Goal: Transaction & Acquisition: Book appointment/travel/reservation

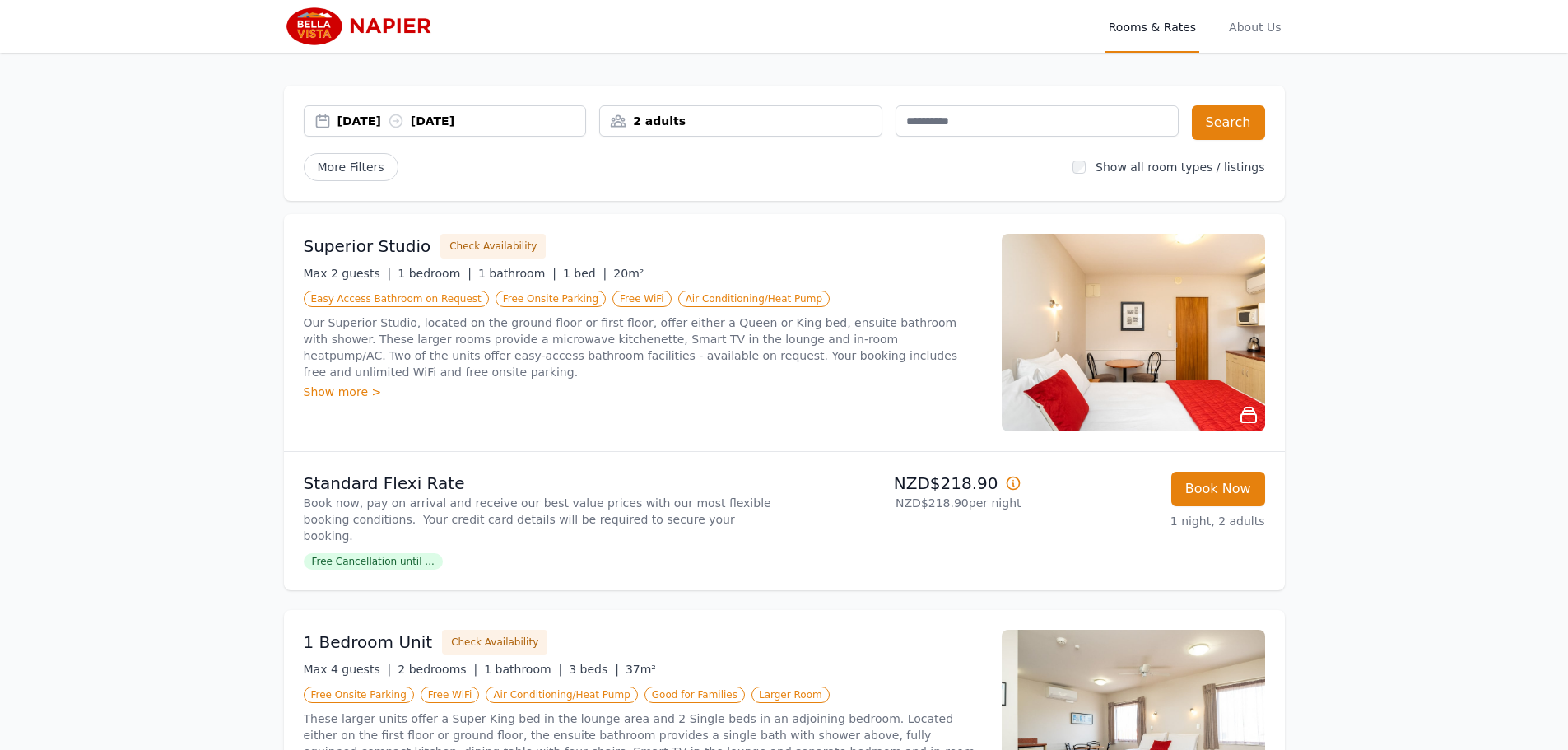
click at [362, 121] on div "[DATE] [DATE]" at bounding box center [462, 120] width 249 height 17
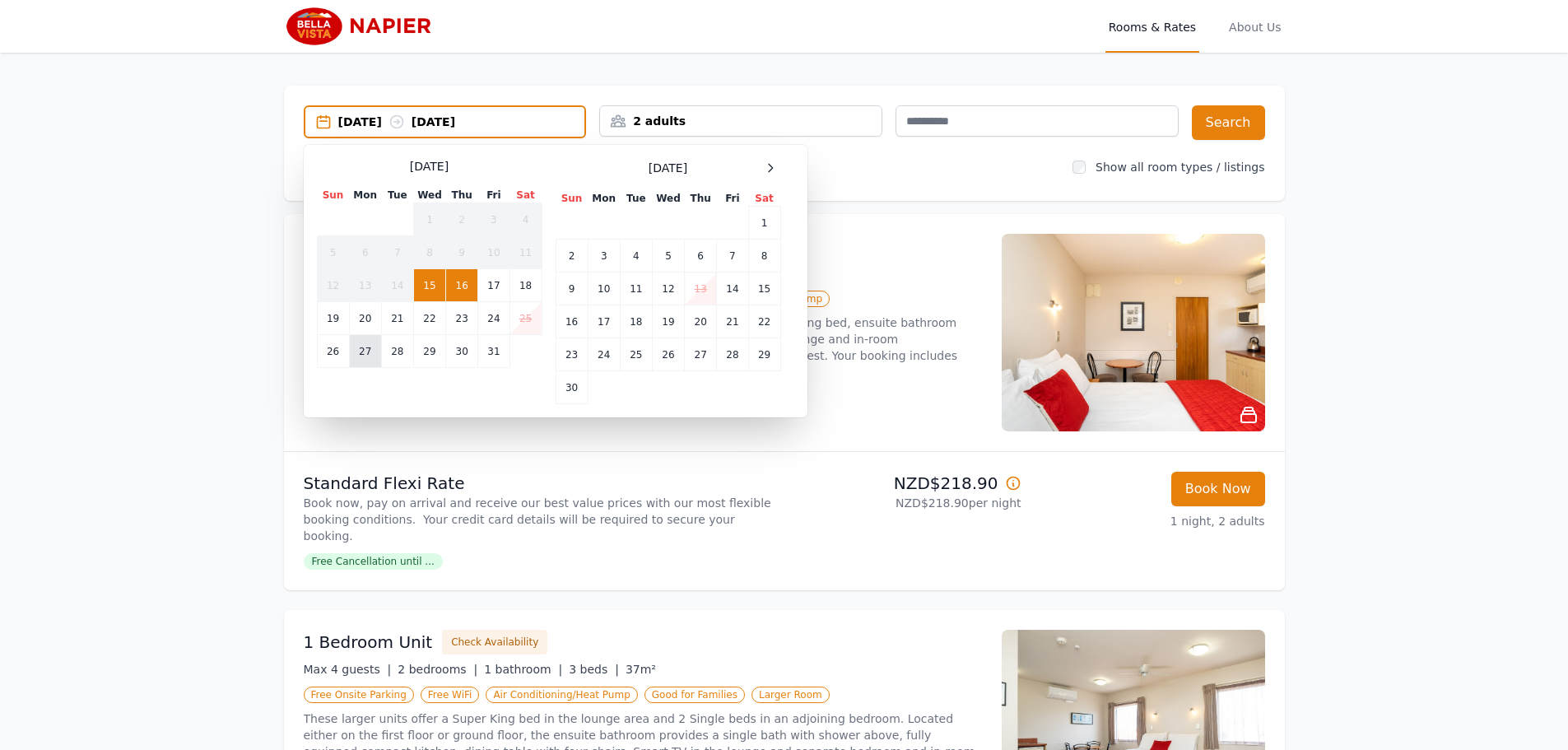
click at [360, 351] on td "27" at bounding box center [365, 351] width 33 height 33
click at [499, 346] on td "31" at bounding box center [494, 351] width 32 height 33
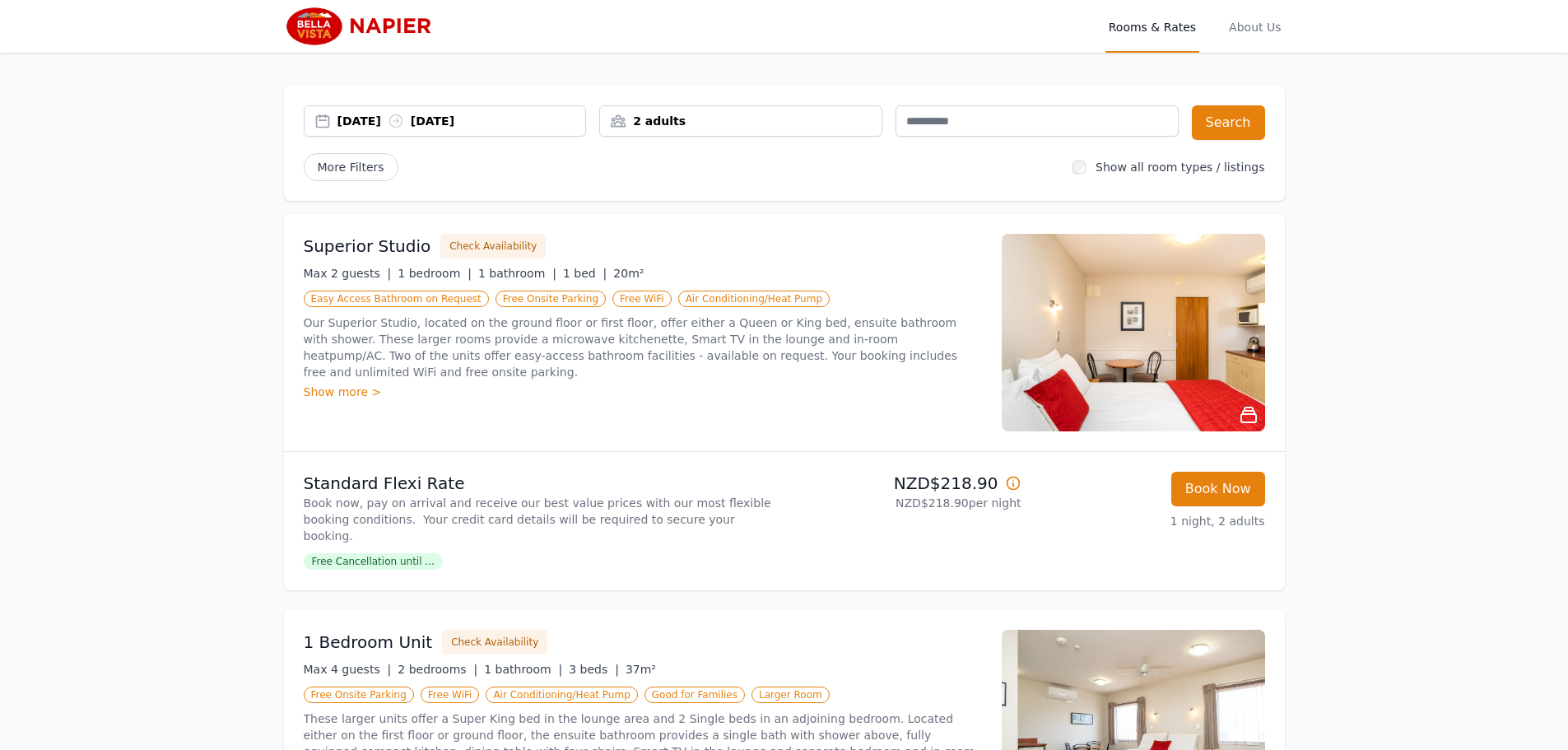
click at [670, 128] on div "2 adults" at bounding box center [740, 120] width 281 height 17
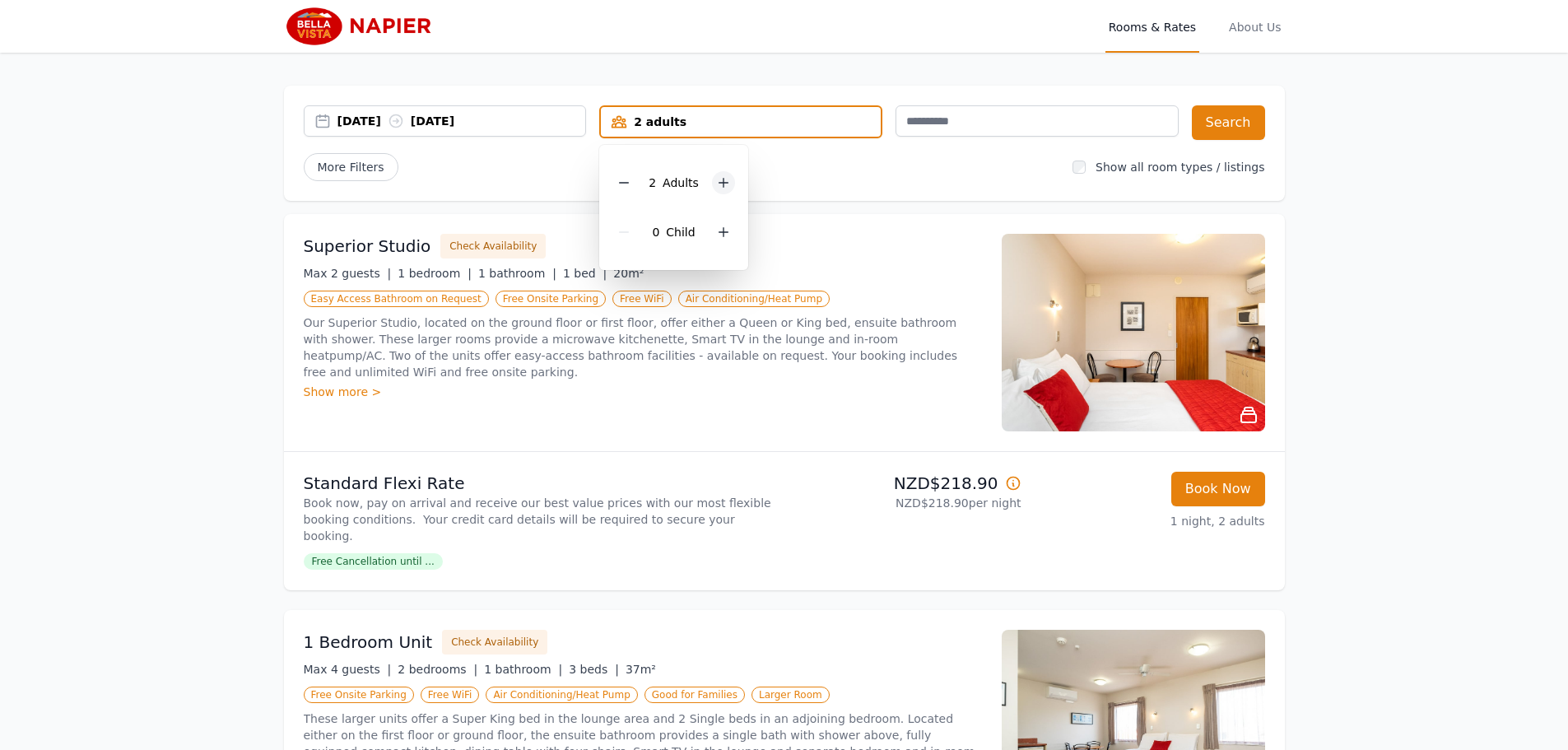
click at [718, 181] on icon at bounding box center [723, 182] width 13 height 13
click at [337, 167] on span "More Filters" at bounding box center [351, 167] width 95 height 28
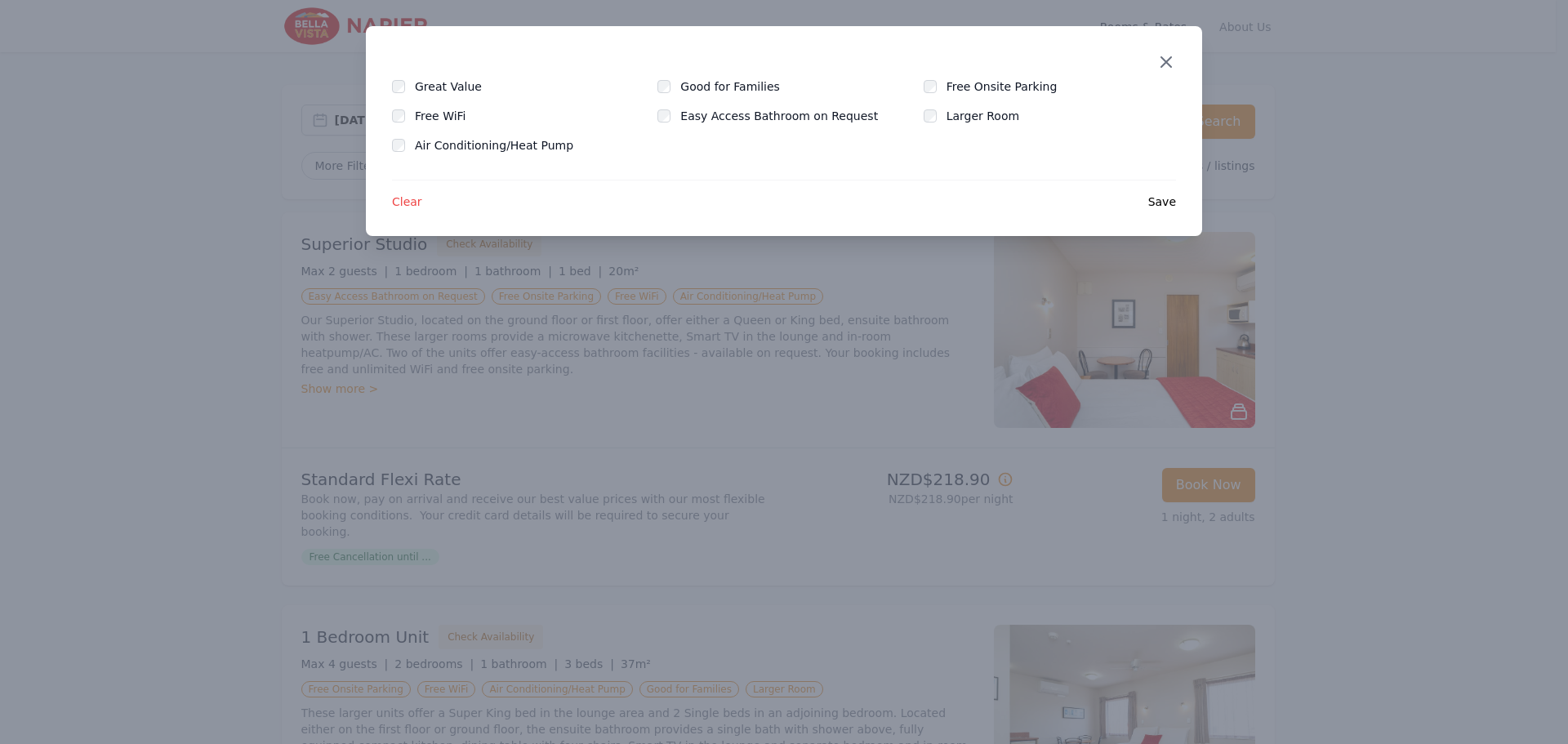
click at [1019, 64] on icon "button" at bounding box center [1165, 62] width 10 height 10
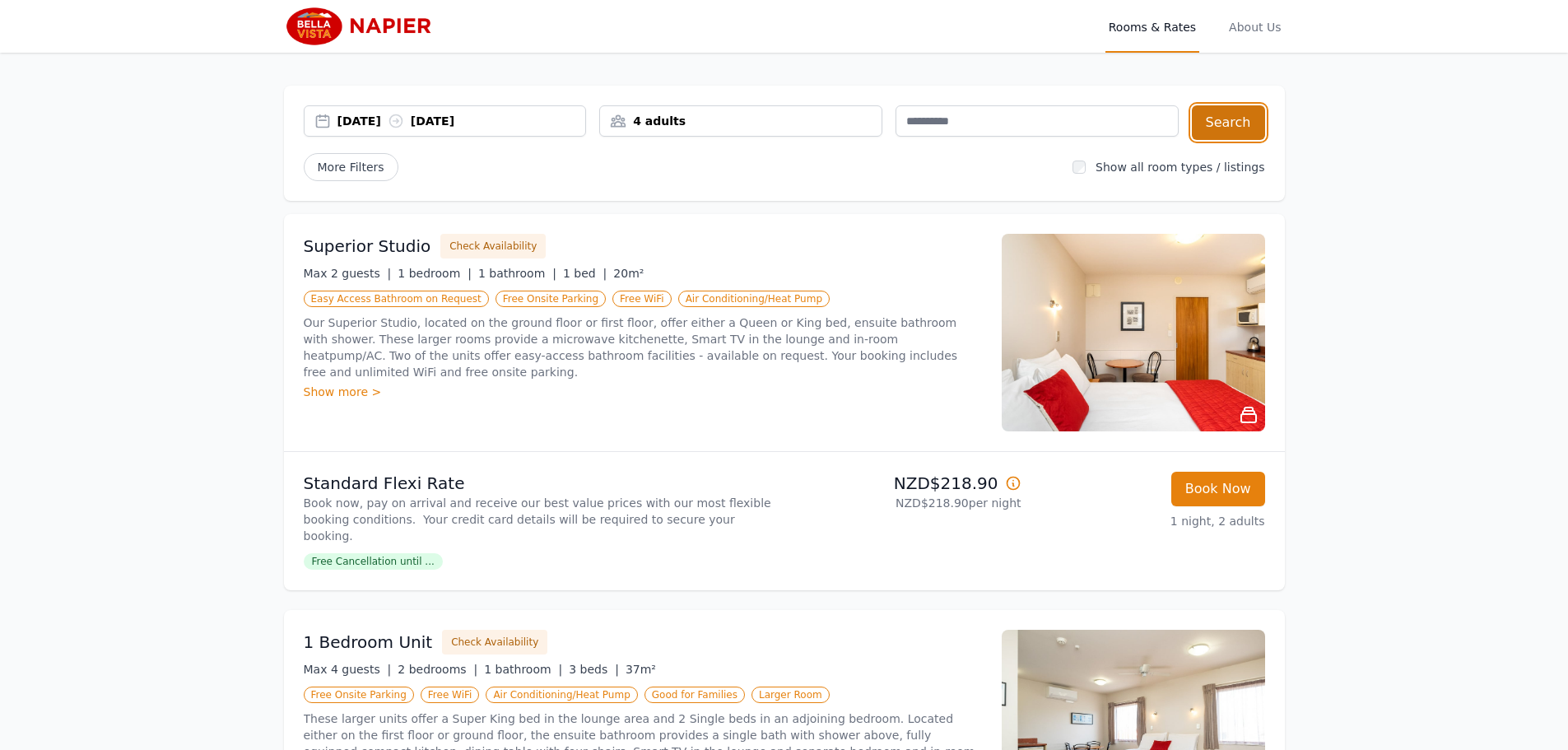
click at [1027, 118] on button "Search" at bounding box center [1229, 122] width 73 height 34
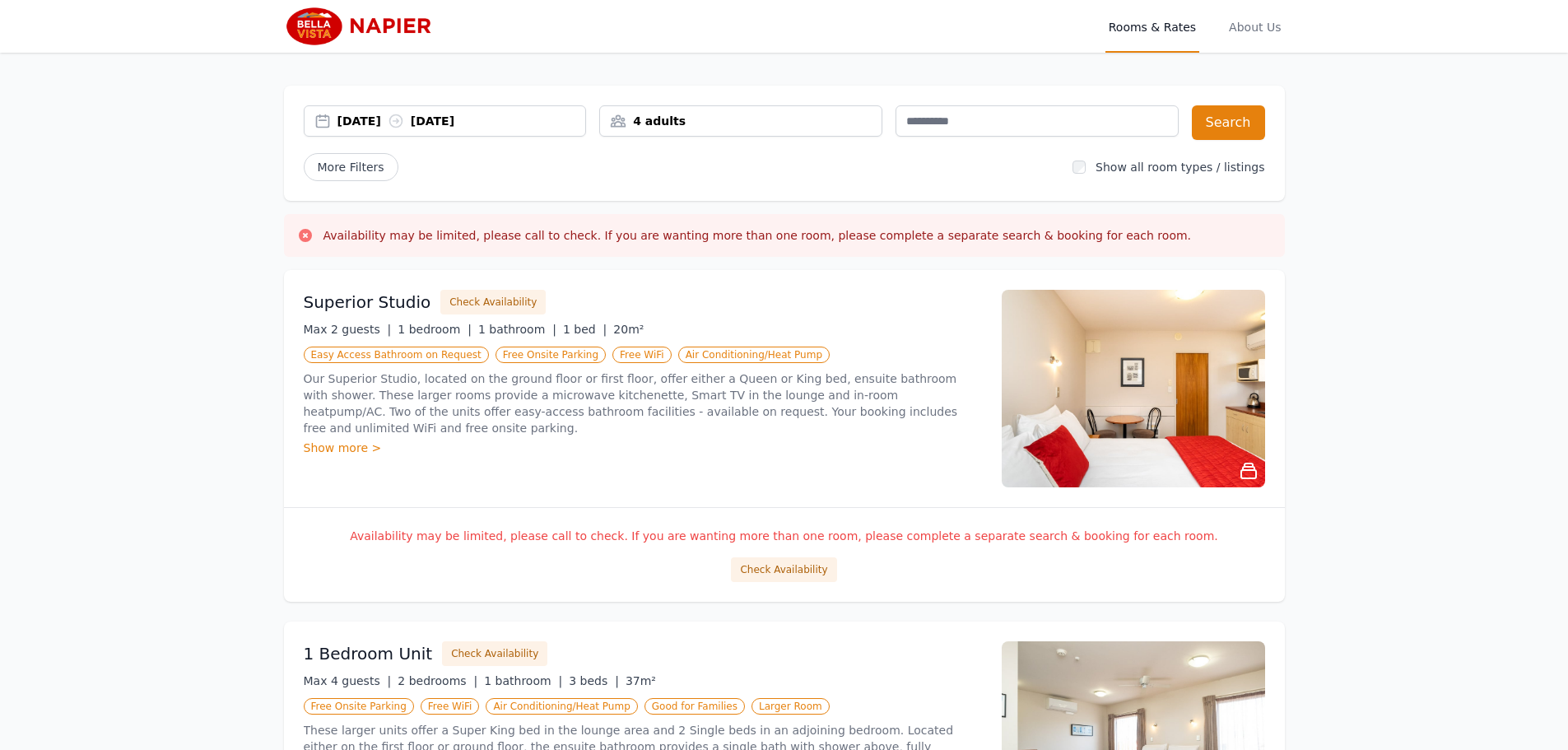
click at [1027, 236] on h3 "Availability may be limited, please call to check. If you are wanting more than…" at bounding box center [758, 235] width 869 height 17
click at [1027, 170] on label "Show all room types / listings" at bounding box center [1180, 167] width 169 height 13
click at [327, 176] on span "More Filters" at bounding box center [351, 167] width 95 height 28
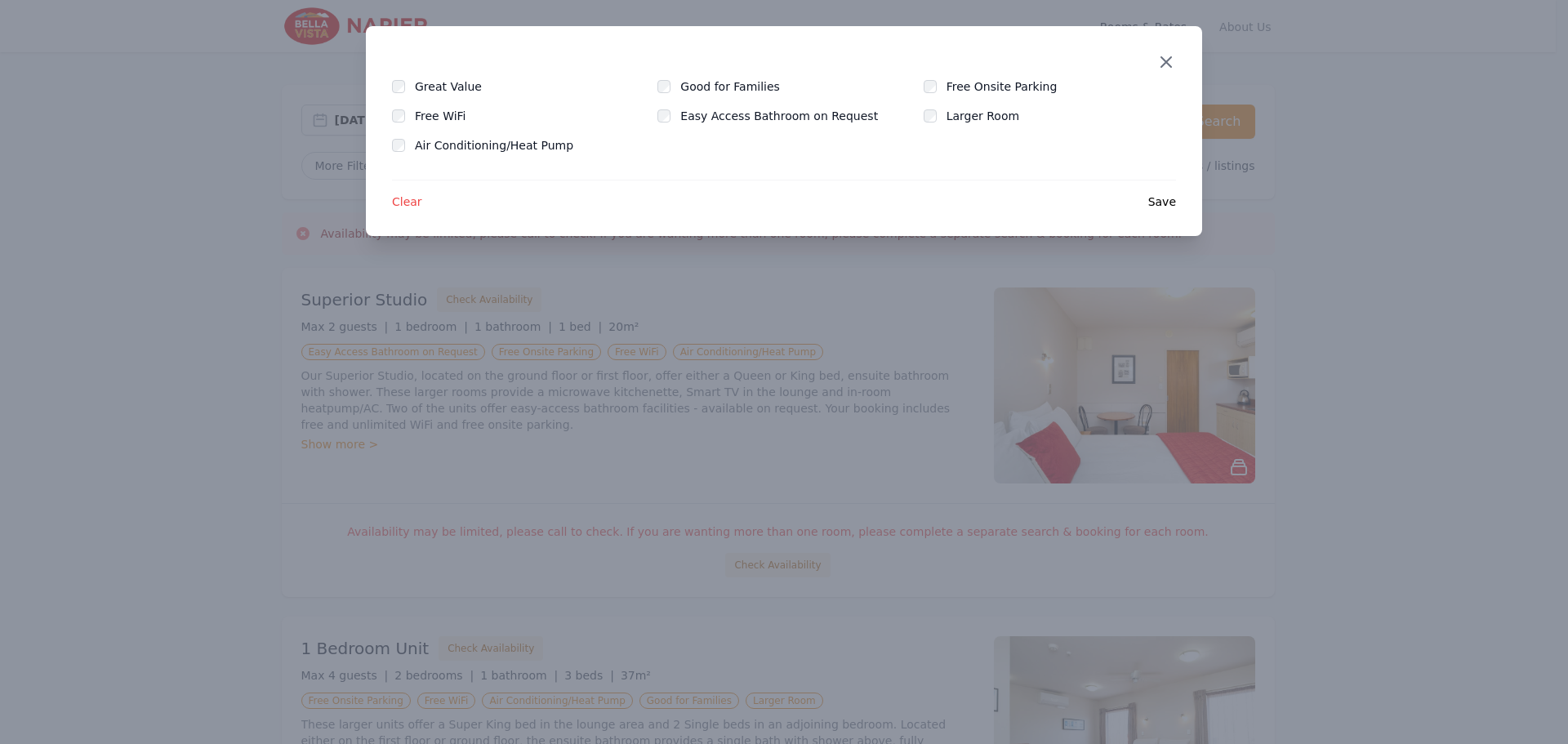
click at [1019, 64] on icon "button" at bounding box center [1166, 62] width 19 height 19
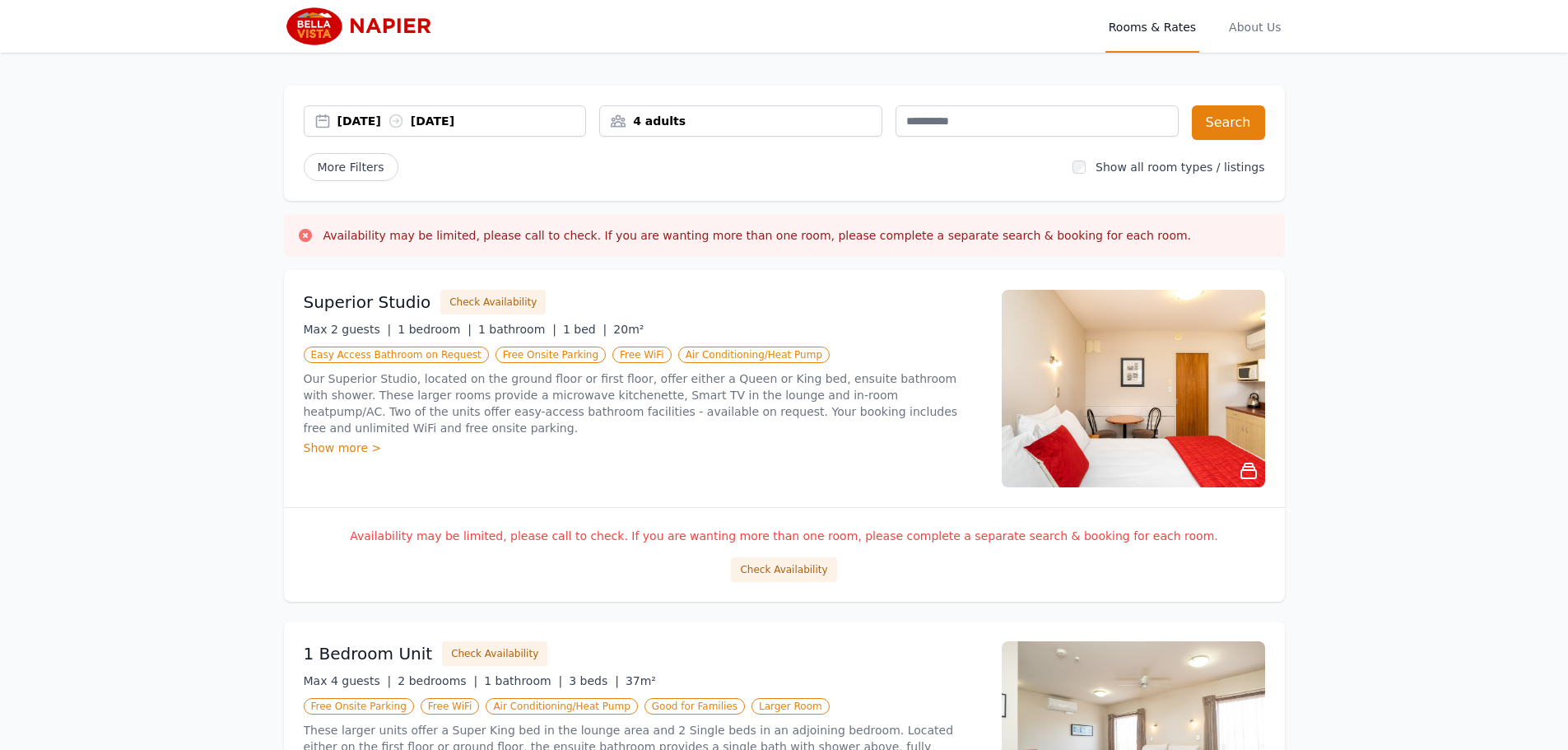
click at [650, 135] on div "4 adults" at bounding box center [741, 121] width 283 height 32
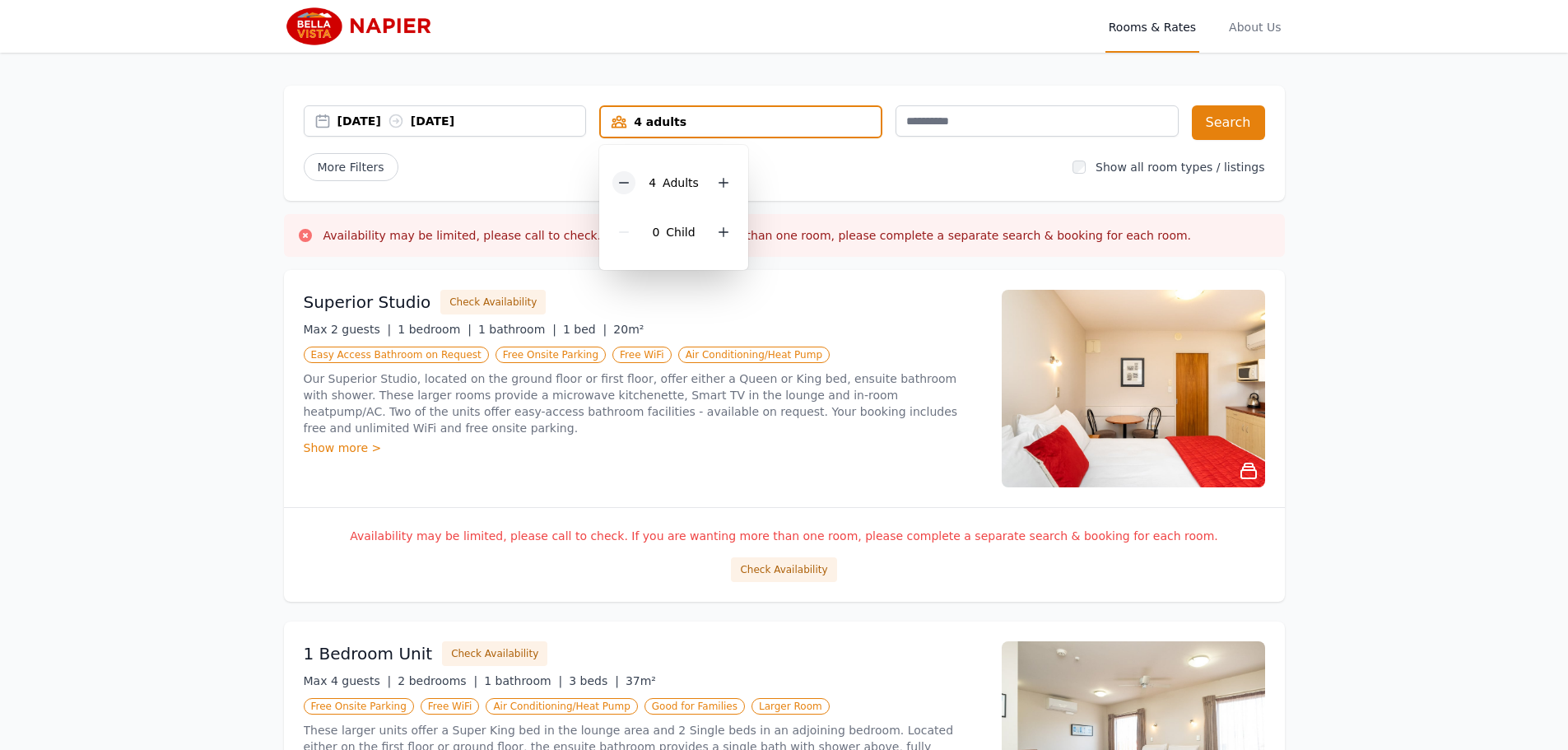
click at [624, 181] on icon at bounding box center [624, 182] width 13 height 13
click at [1027, 127] on button "Search" at bounding box center [1229, 122] width 73 height 34
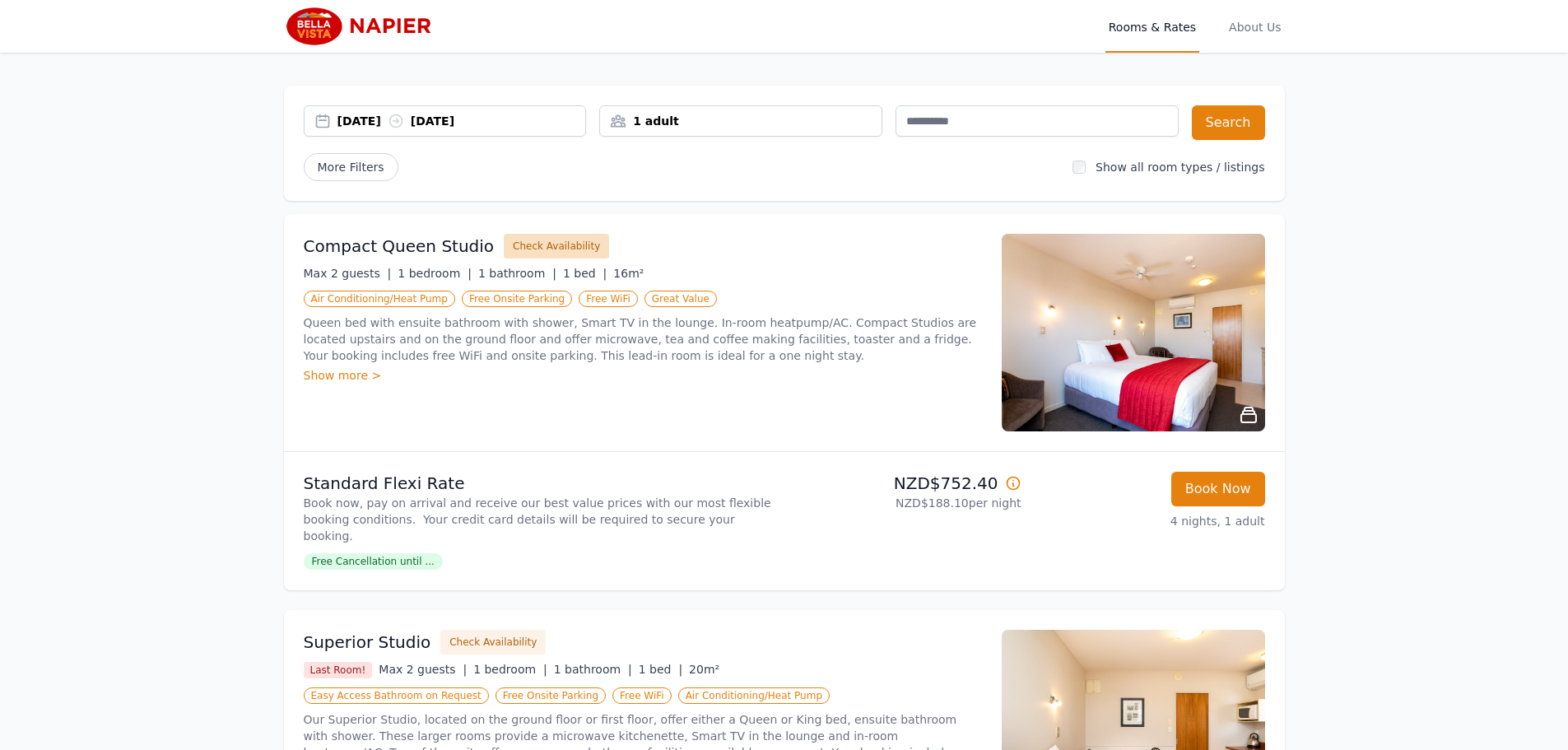
click at [558, 249] on button "Check Availability" at bounding box center [557, 246] width 106 height 25
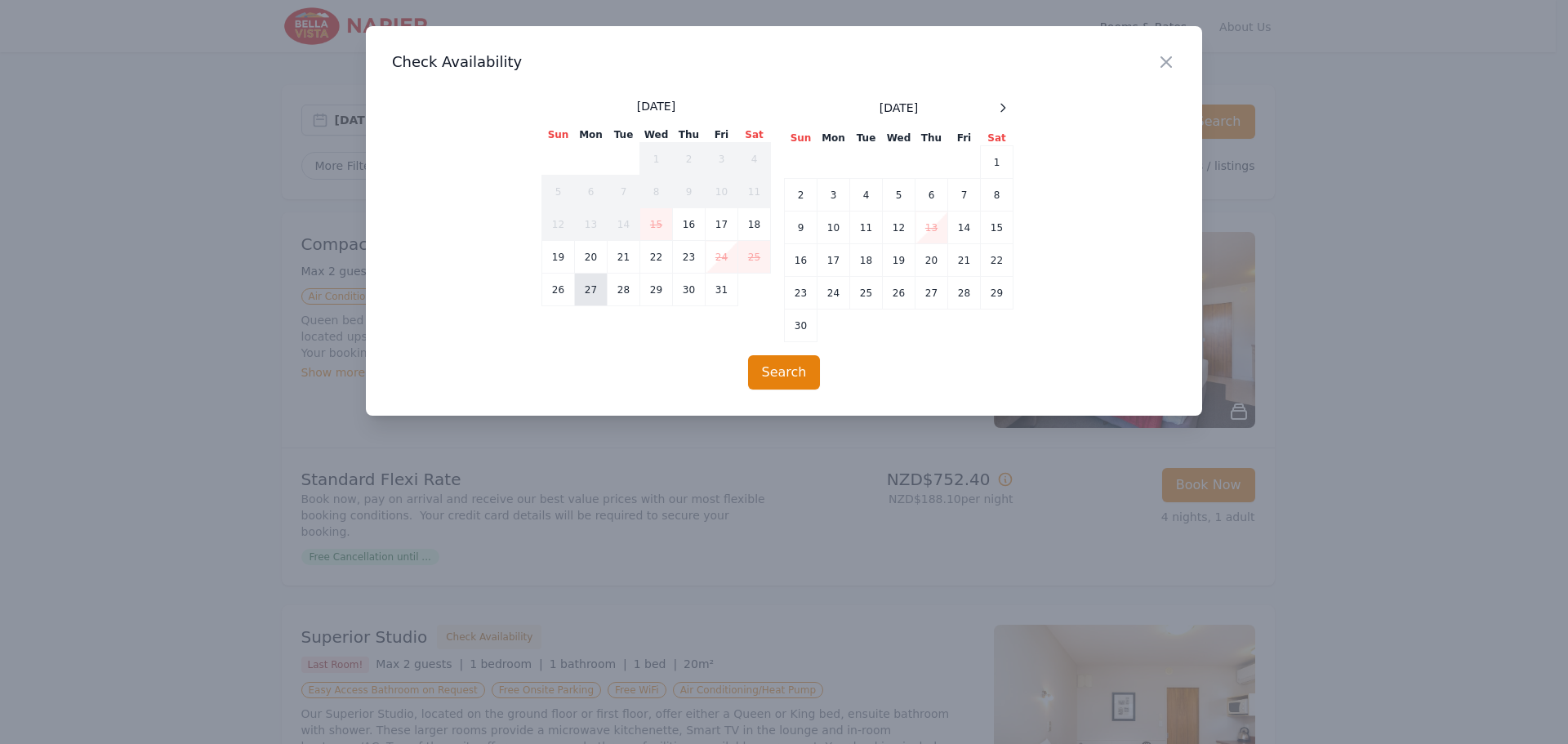
click at [583, 295] on td "27" at bounding box center [590, 290] width 32 height 32
click at [723, 292] on td "31" at bounding box center [721, 290] width 32 height 32
click at [775, 366] on button "Search" at bounding box center [784, 372] width 72 height 34
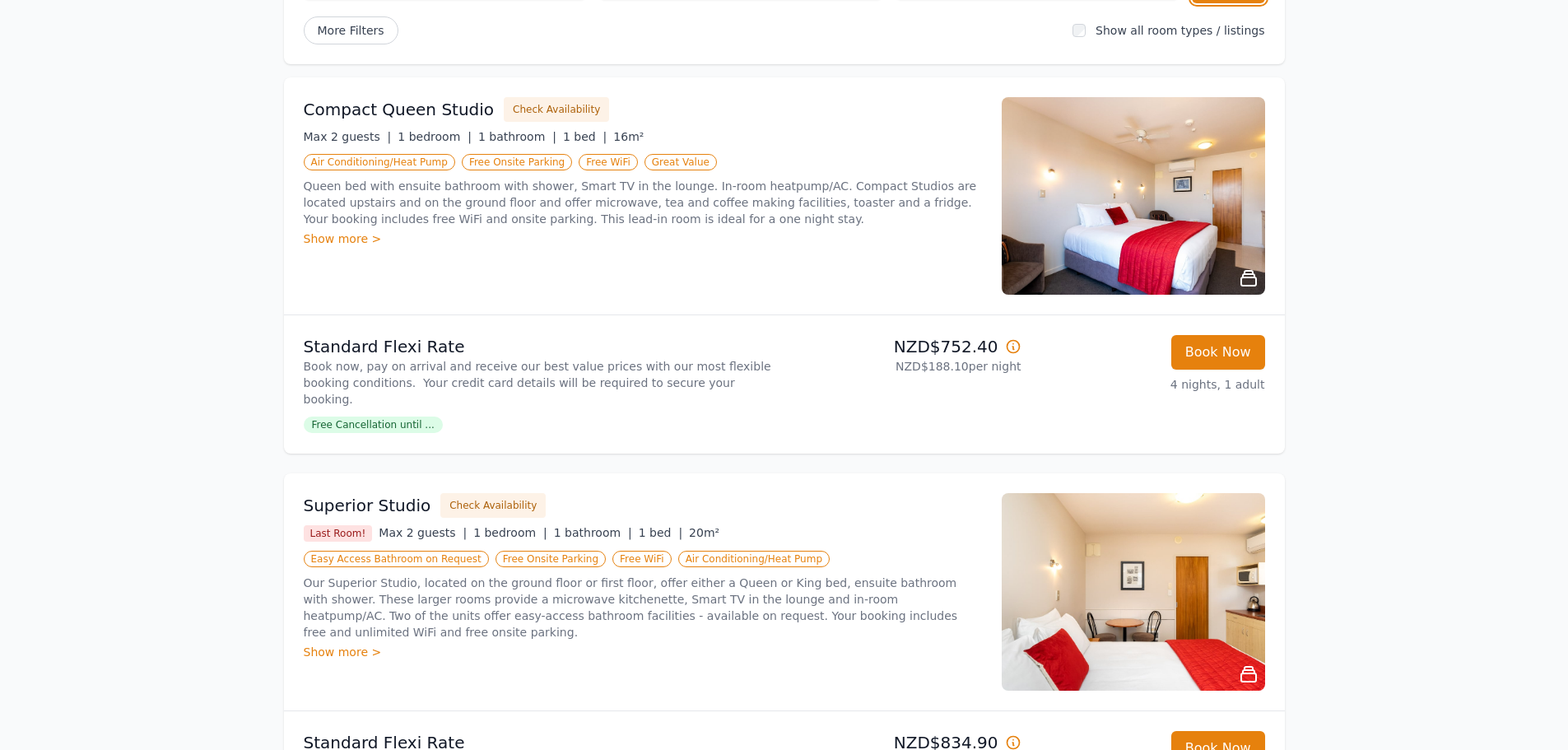
scroll to position [55, 0]
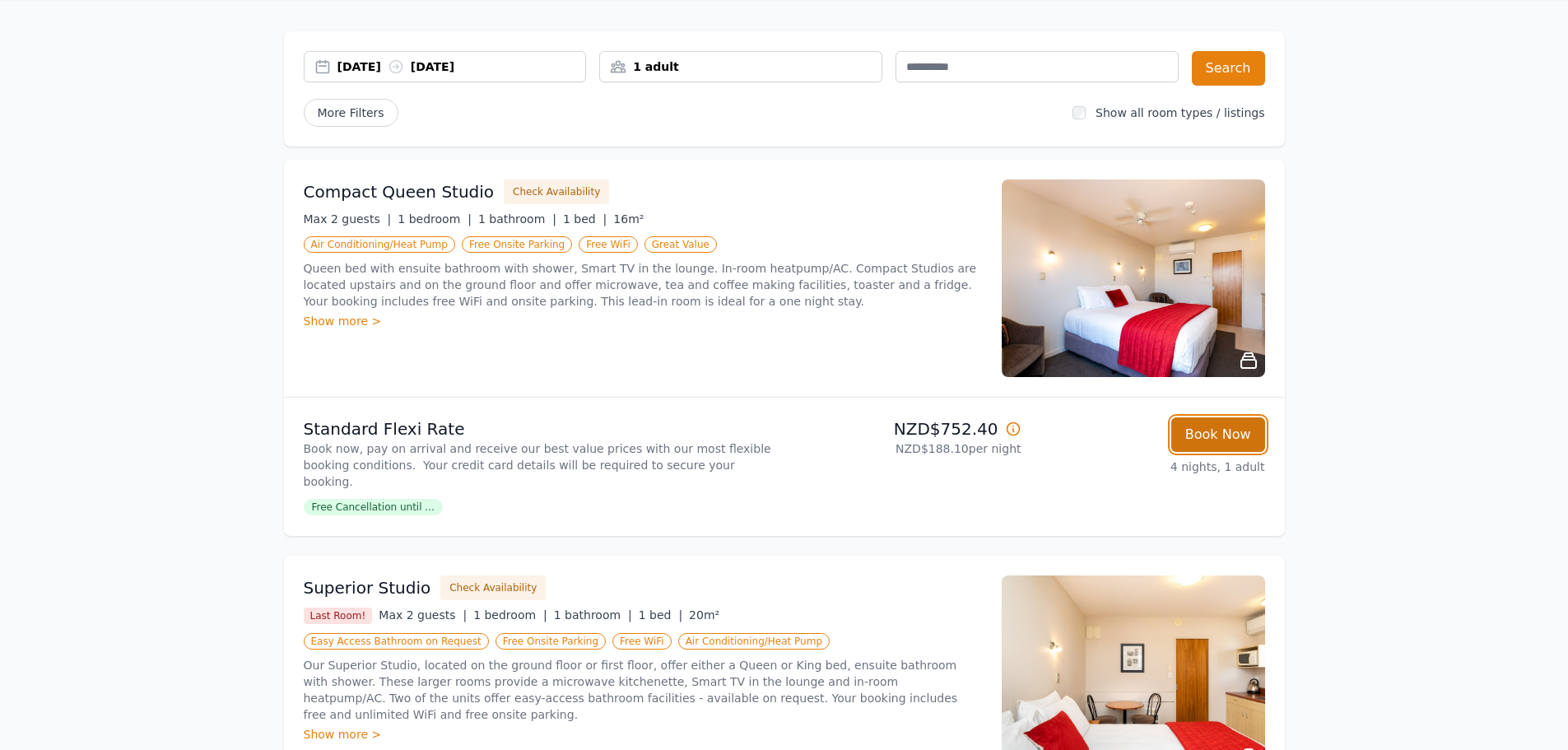
click at [1027, 447] on button "Book Now" at bounding box center [1218, 434] width 94 height 34
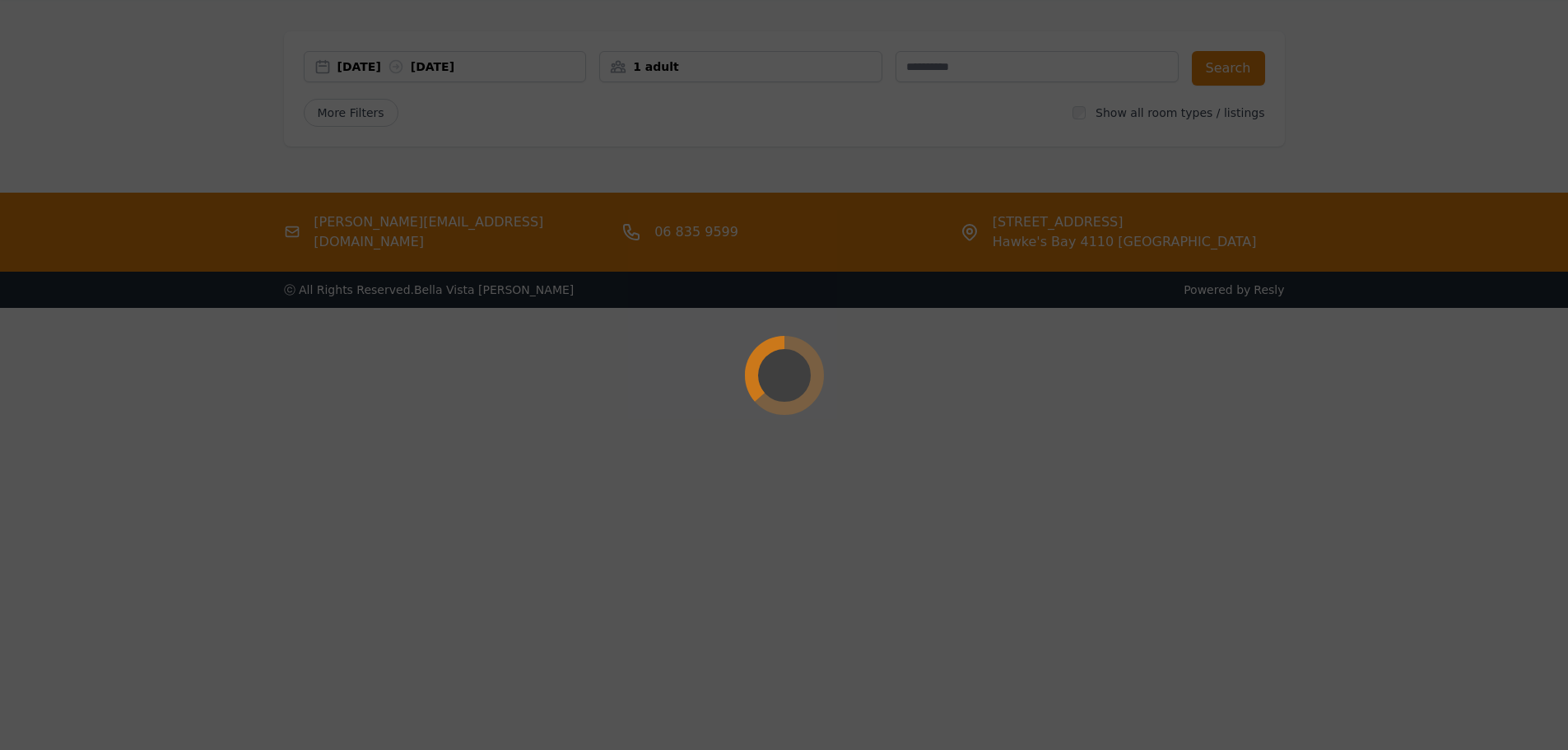
select select "**"
